Goal: Find specific page/section: Find specific page/section

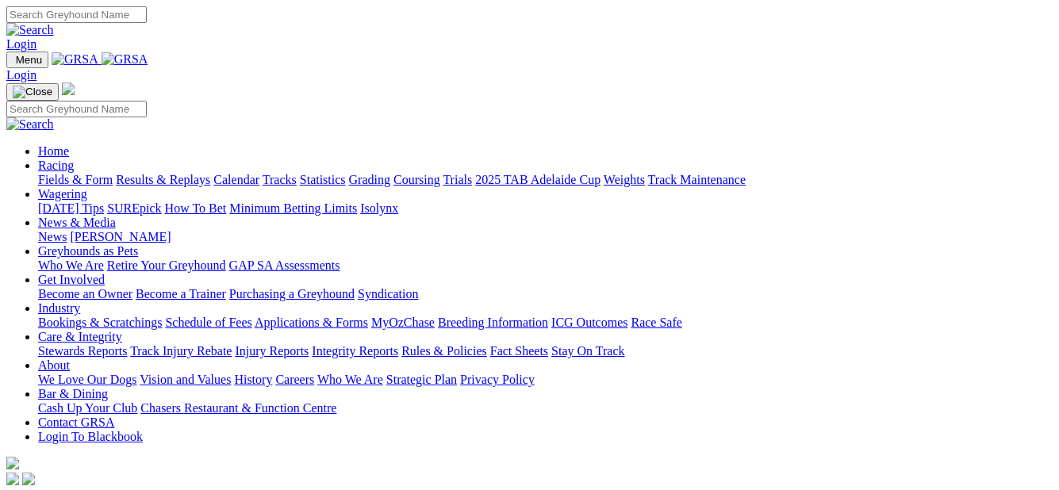
click at [75, 173] on link "Fields & Form" at bounding box center [75, 179] width 75 height 13
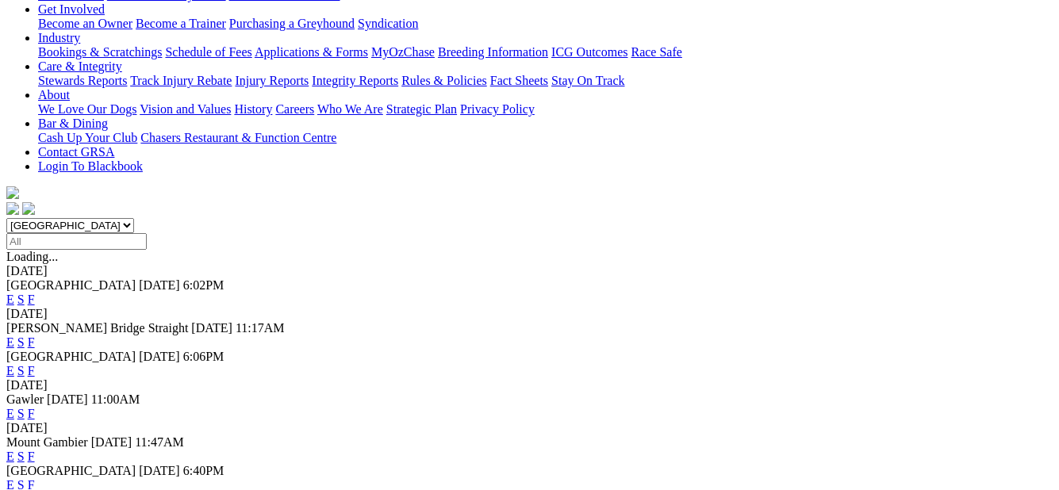
scroll to position [317, 0]
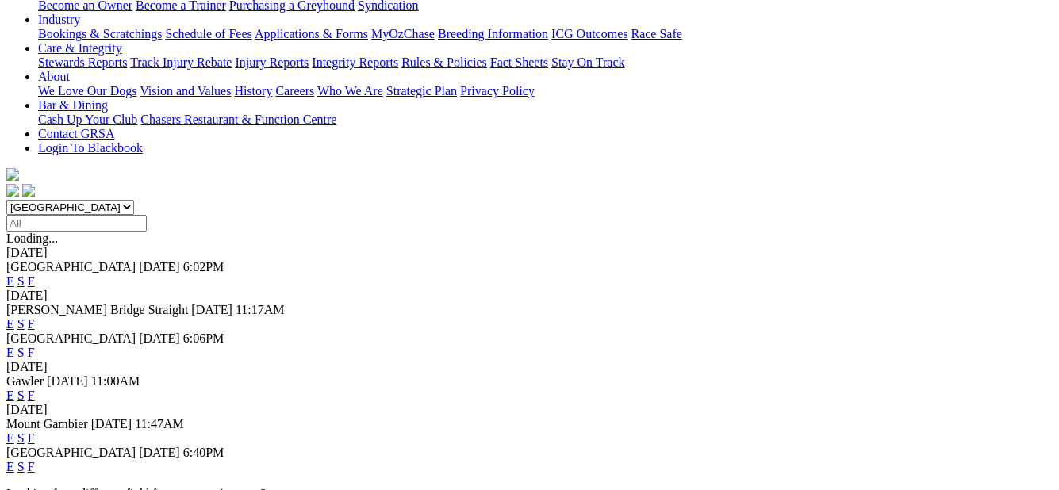
click at [35, 431] on link "F" at bounding box center [31, 437] width 7 height 13
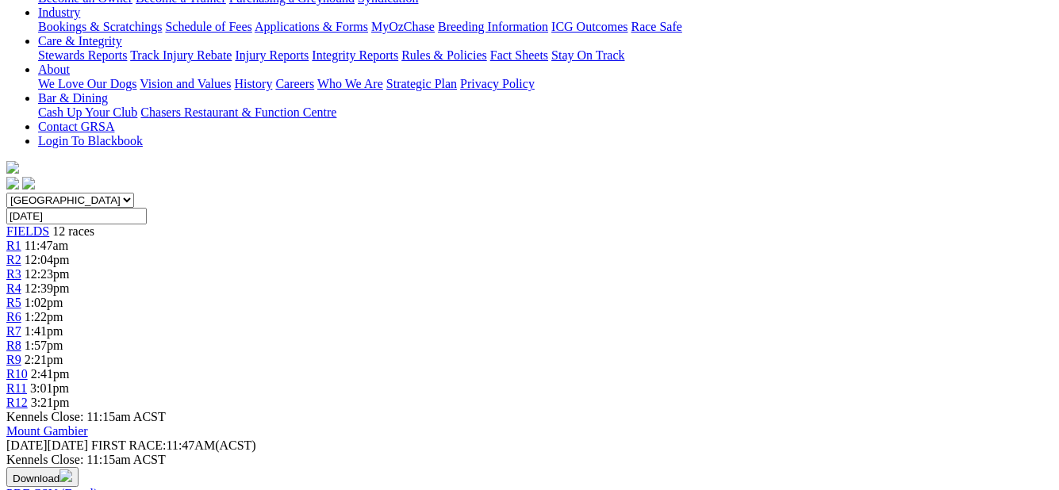
scroll to position [238, 0]
